Goal: Task Accomplishment & Management: Use online tool/utility

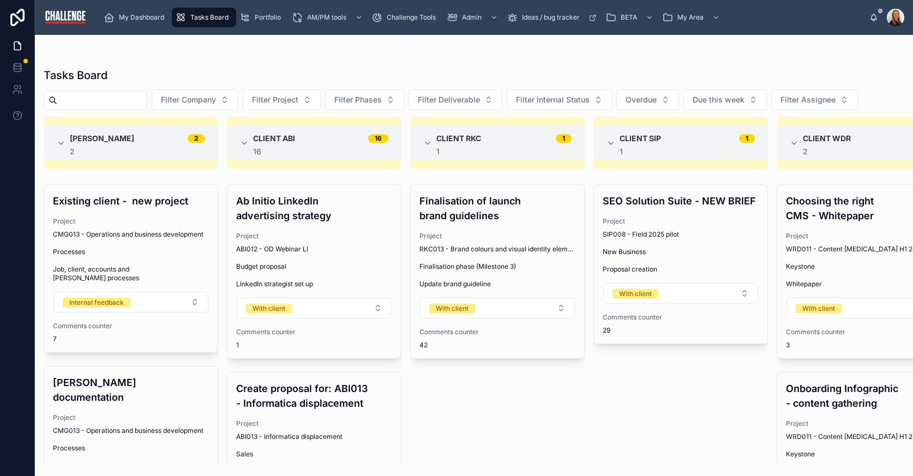
click at [298, 103] on span "Filter Project" at bounding box center [275, 99] width 46 height 11
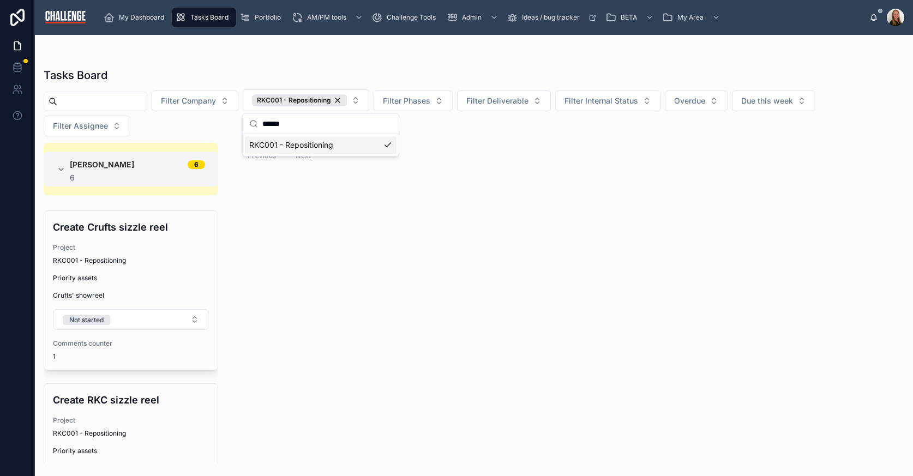
type input "******"
click at [382, 146] on div "RKC001 - Repositioning" at bounding box center [321, 144] width 152 height 17
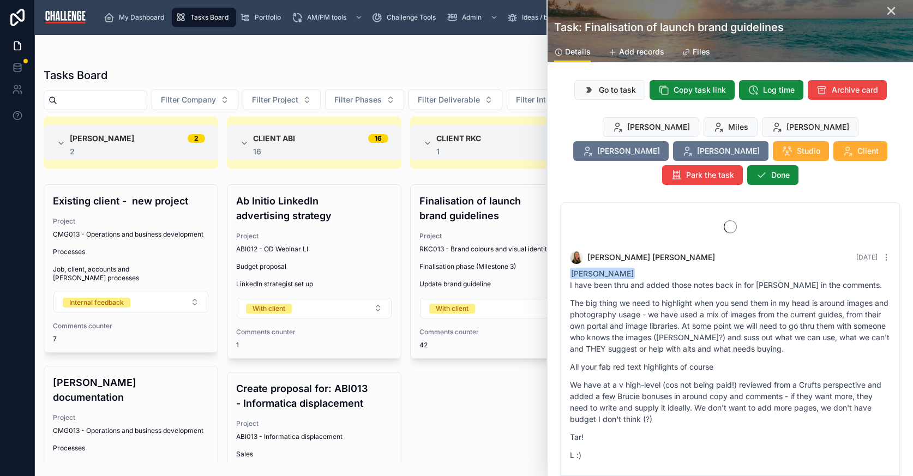
scroll to position [3765, 0]
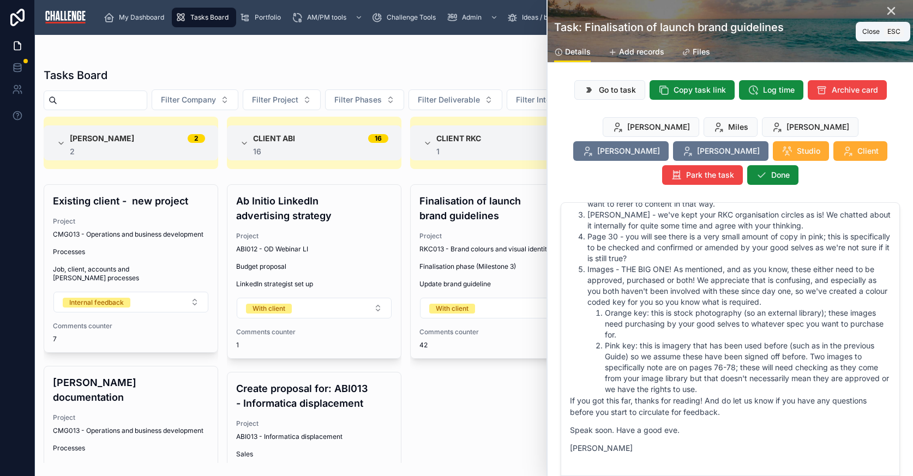
drag, startPoint x: 882, startPoint y: 8, endPoint x: 646, endPoint y: 160, distance: 281.1
click at [884, 8] on icon at bounding box center [890, 10] width 13 height 13
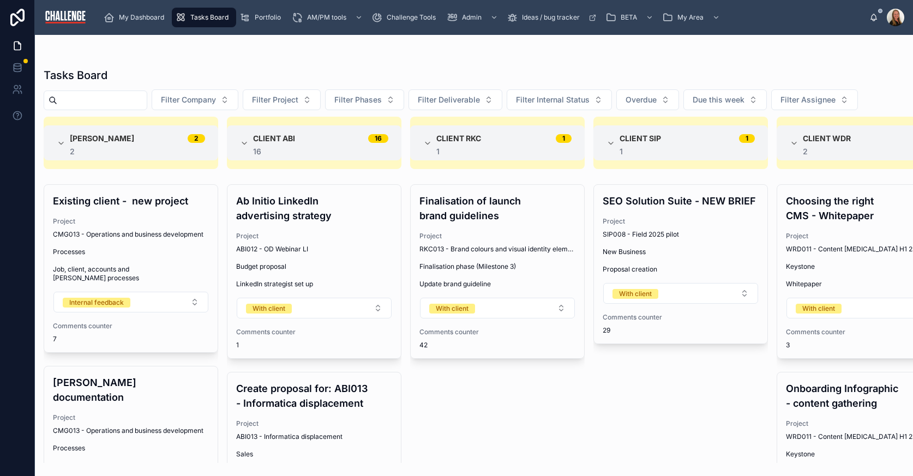
click at [321, 96] on button "Filter Project" at bounding box center [282, 99] width 78 height 21
type input "******"
click at [282, 142] on span "RKC001 - Repositioning" at bounding box center [267, 144] width 84 height 11
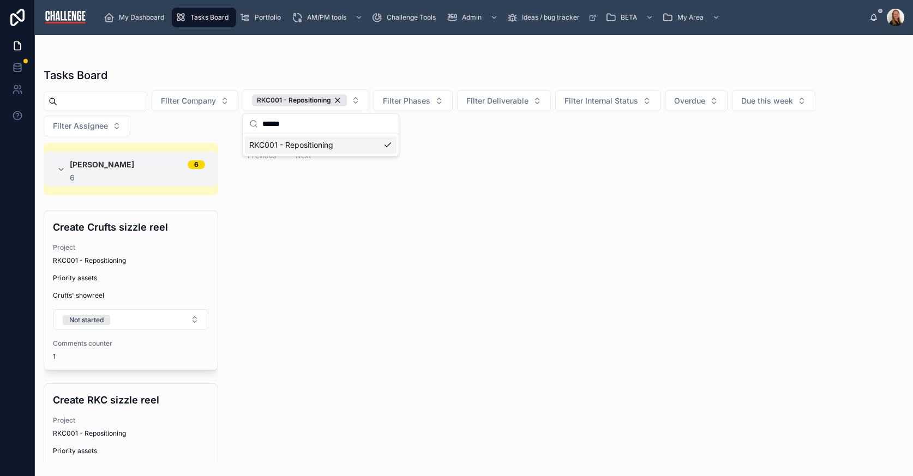
click at [250, 59] on div at bounding box center [474, 56] width 860 height 9
click at [88, 280] on span "Priority assets" at bounding box center [131, 278] width 156 height 9
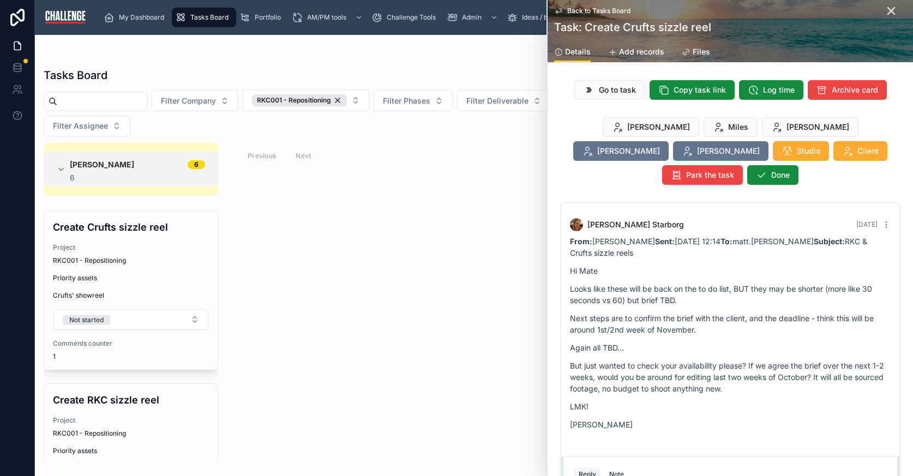
click at [618, 89] on span "Go to task" at bounding box center [617, 90] width 37 height 11
